Goal: Task Accomplishment & Management: Use online tool/utility

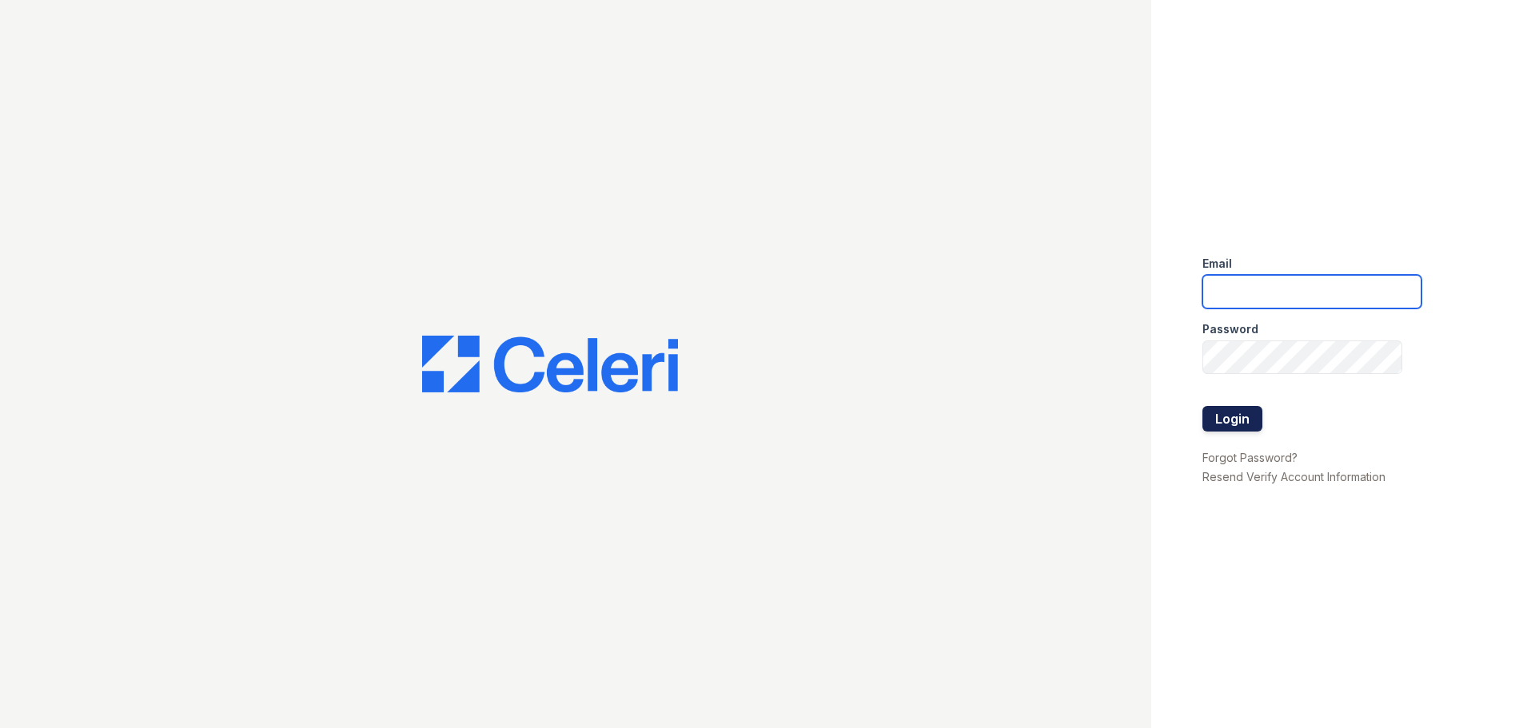
type input "[EMAIL_ADDRESS][DOMAIN_NAME]"
click at [1231, 417] on button "Login" at bounding box center [1233, 419] width 60 height 26
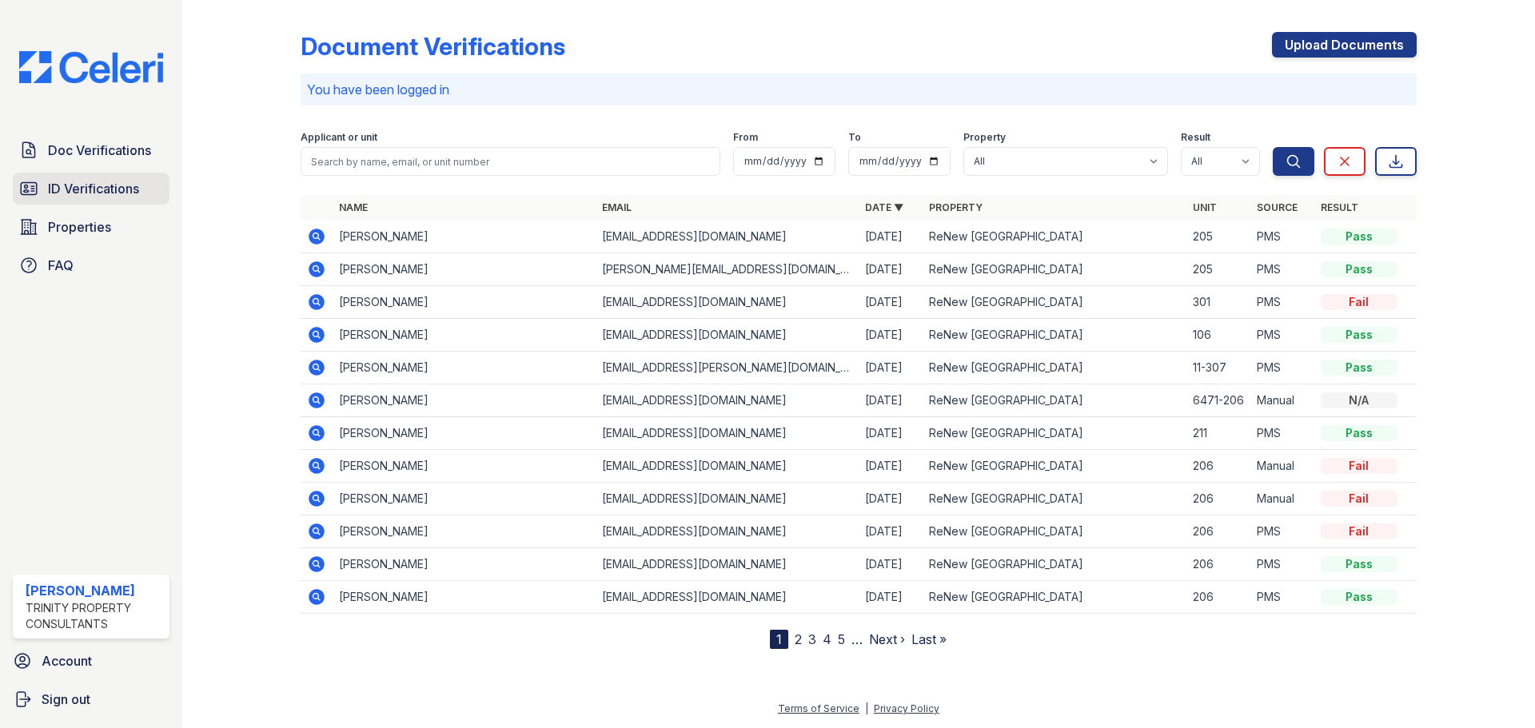
click at [115, 185] on span "ID Verifications" at bounding box center [93, 188] width 91 height 19
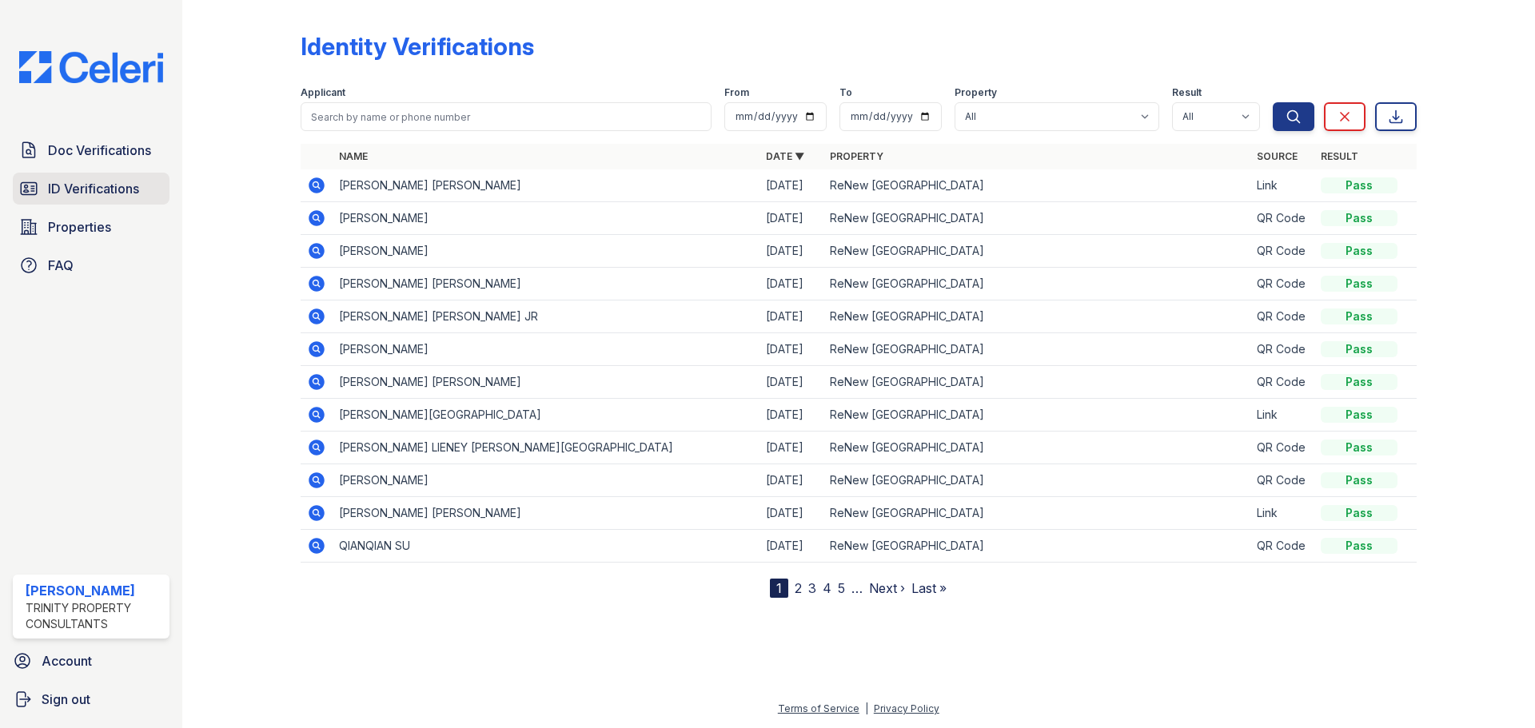
click at [82, 188] on span "ID Verifications" at bounding box center [93, 188] width 91 height 19
